Goal: Information Seeking & Learning: Learn about a topic

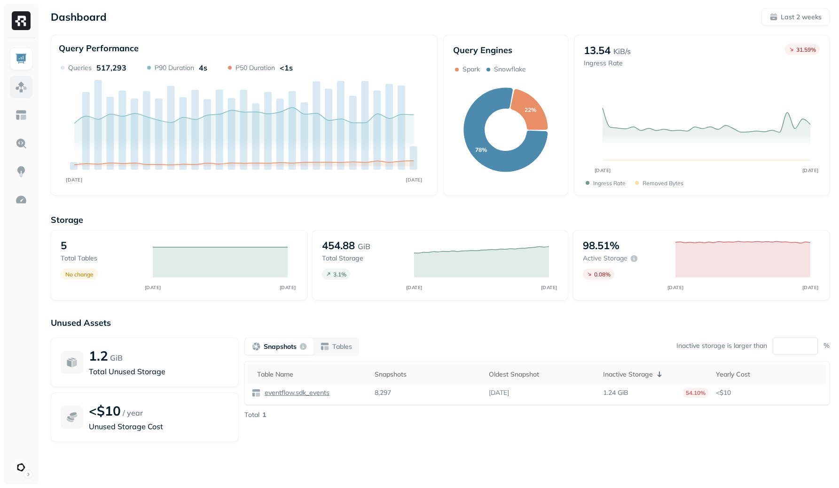
click at [14, 87] on link at bounding box center [21, 87] width 23 height 23
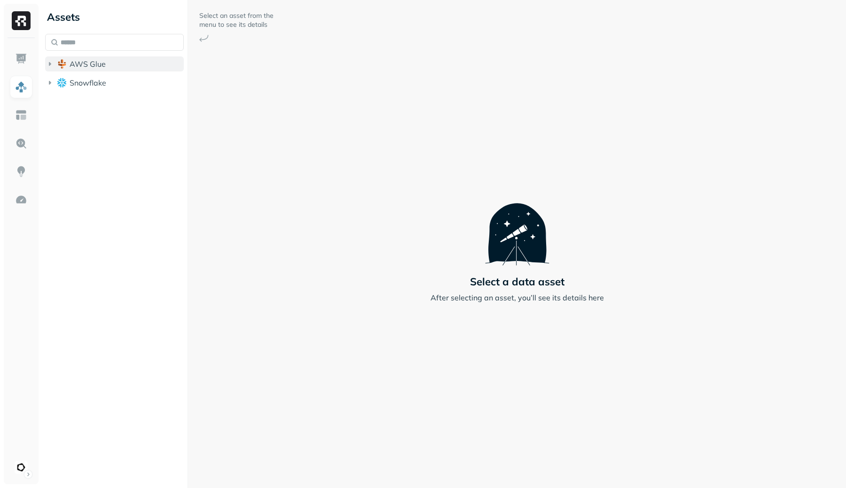
click at [82, 61] on span "AWS Glue" at bounding box center [88, 63] width 36 height 9
click at [91, 77] on span "eventflow" at bounding box center [96, 81] width 35 height 9
click at [99, 93] on button "Tables ( 5 )" at bounding box center [124, 99] width 121 height 15
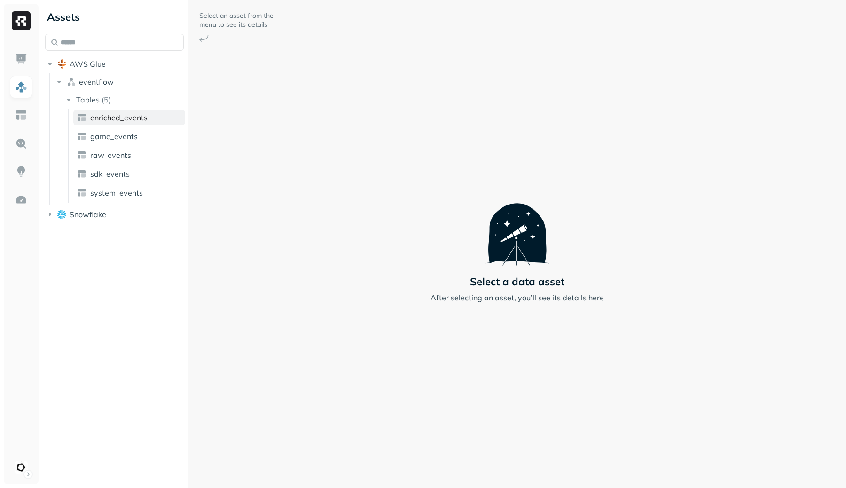
click at [108, 117] on span "enriched_events" at bounding box center [118, 117] width 57 height 9
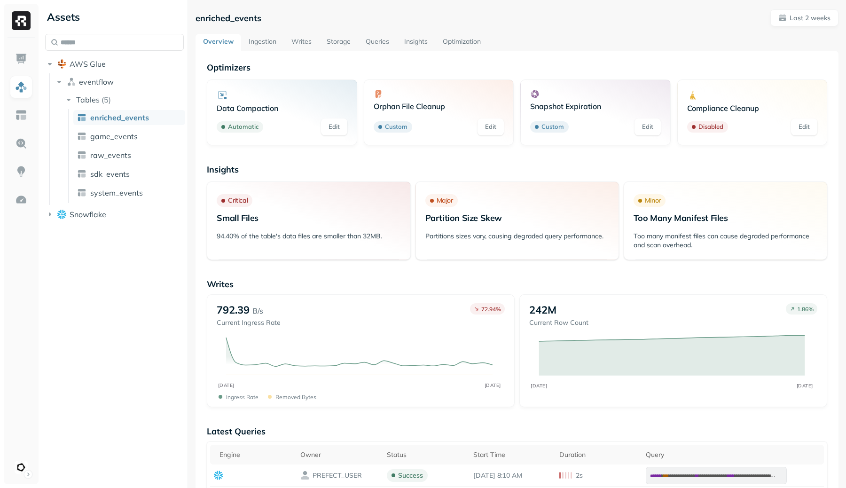
click at [296, 42] on link "Writes" at bounding box center [301, 42] width 35 height 17
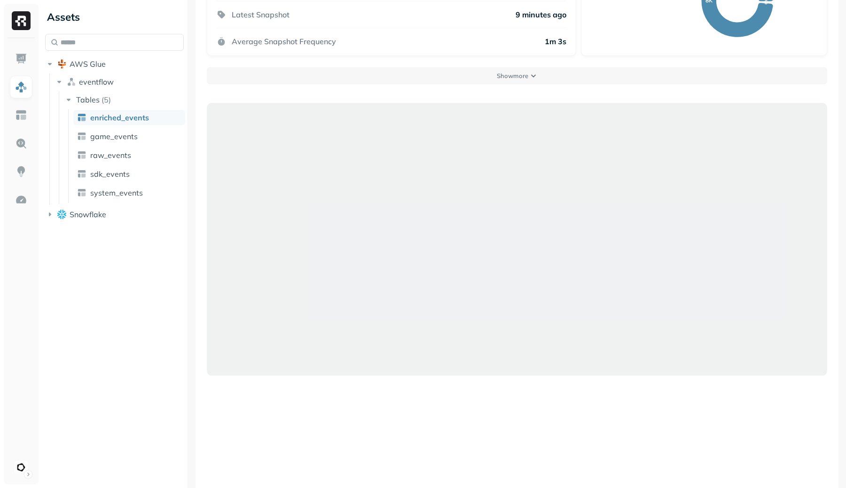
scroll to position [156, 0]
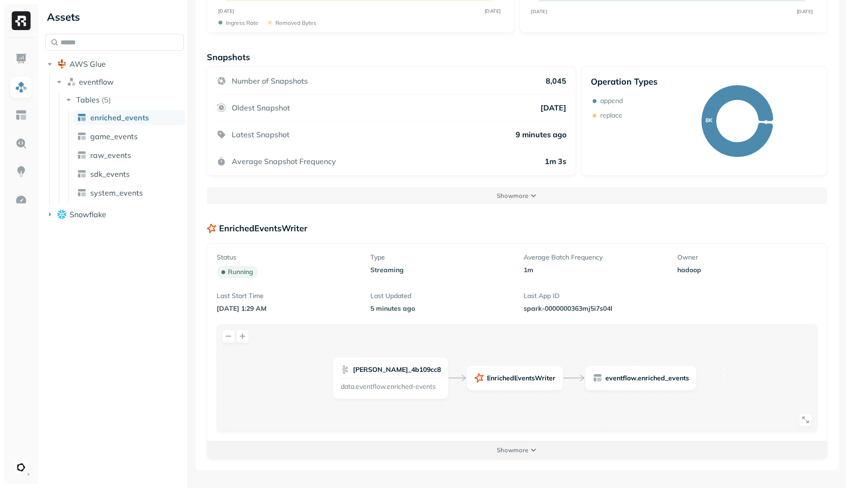
click at [526, 452] on p "Show more" at bounding box center [512, 449] width 31 height 9
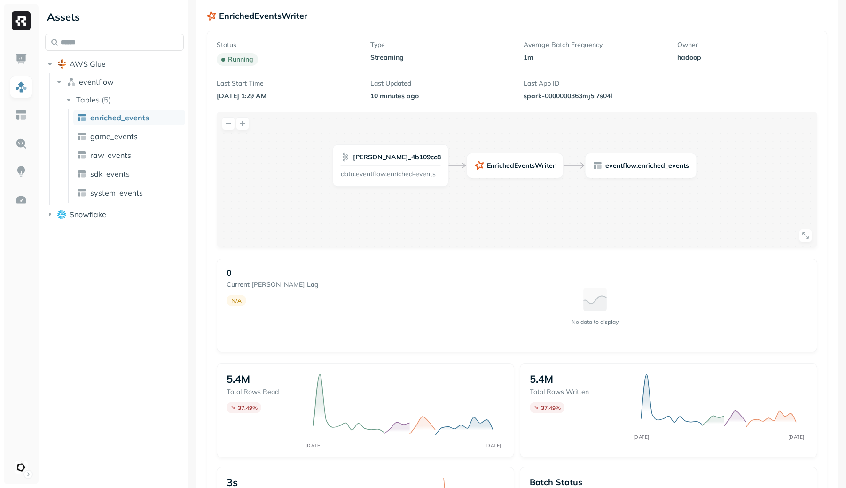
scroll to position [272, 0]
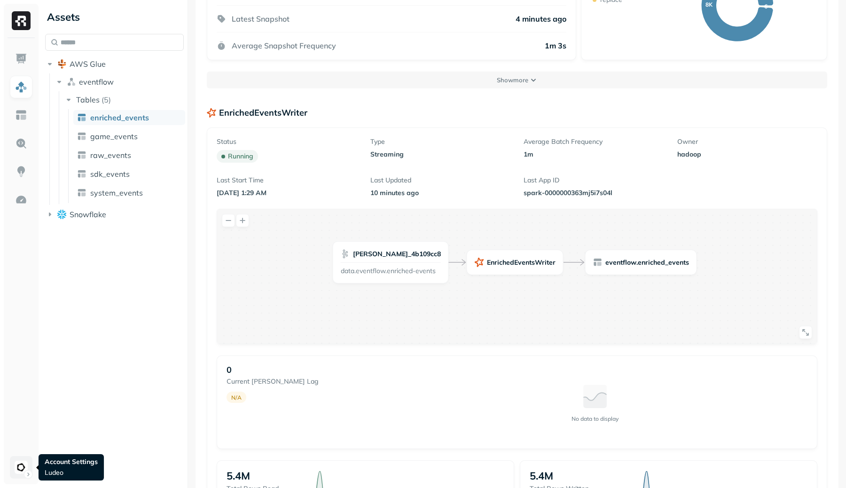
click at [20, 472] on html "Assets AWS Glue eventflow Tables ( 5 ) enriched_events game_events raw_events s…" at bounding box center [423, 244] width 846 height 488
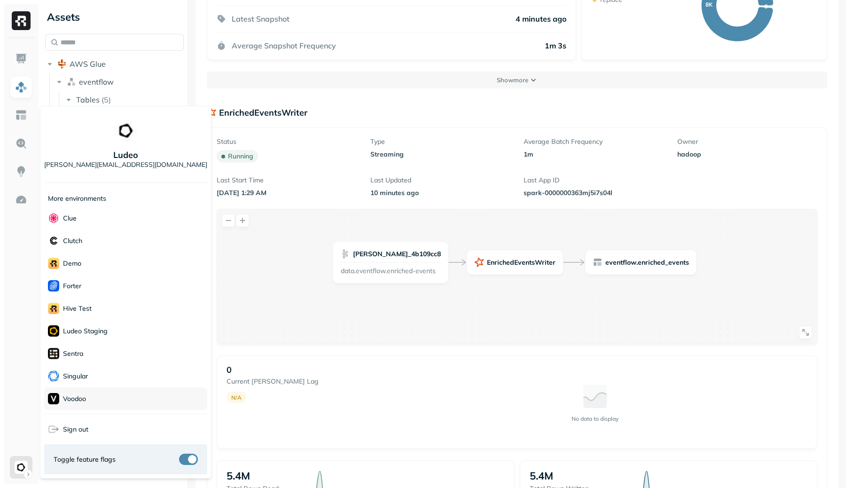
click at [105, 400] on div "Voodoo" at bounding box center [125, 398] width 163 height 23
